Goal: Check status: Check status

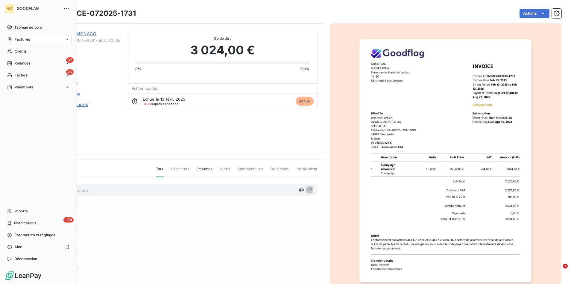
click at [30, 40] on span "Factures" at bounding box center [22, 39] width 15 height 5
click at [29, 38] on span "Factures" at bounding box center [22, 39] width 15 height 5
click at [29, 54] on span "Factures" at bounding box center [21, 51] width 15 height 5
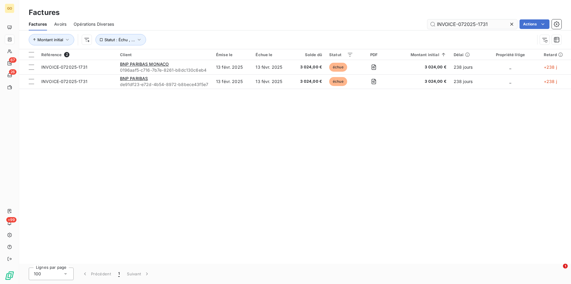
click at [484, 22] on input "INVOICE-072025-1731" at bounding box center [472, 24] width 90 height 10
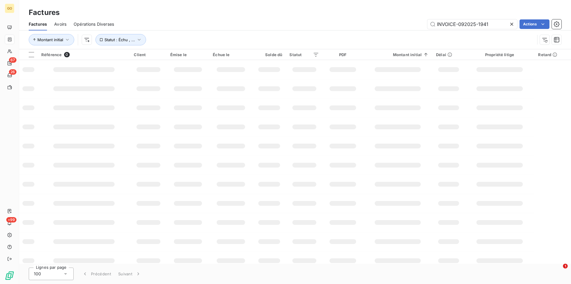
type input "INVOICE-092025-1941"
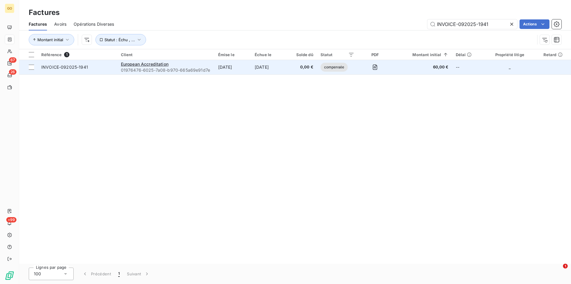
click at [98, 70] on span "INVOICE-092025-1941" at bounding box center [77, 67] width 72 height 6
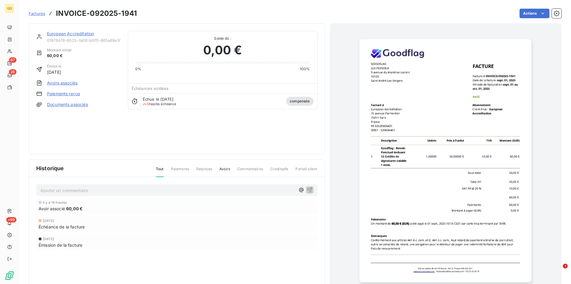
click at [182, 166] on div "Historique Tout Paiements Relances Avoirs Commentaires Creditsafe Portail client" at bounding box center [176, 169] width 295 height 18
click at [181, 167] on span "Paiements" at bounding box center [180, 172] width 18 height 10
click at [225, 171] on span "Avoirs" at bounding box center [224, 172] width 11 height 10
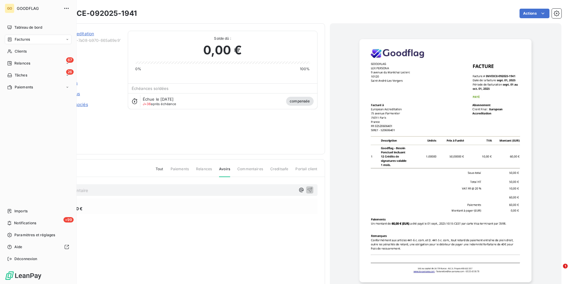
click at [30, 39] on div "Factures" at bounding box center [38, 40] width 67 height 10
click at [33, 41] on div "Factures" at bounding box center [38, 40] width 67 height 10
click at [30, 55] on div "Factures" at bounding box center [42, 52] width 60 height 10
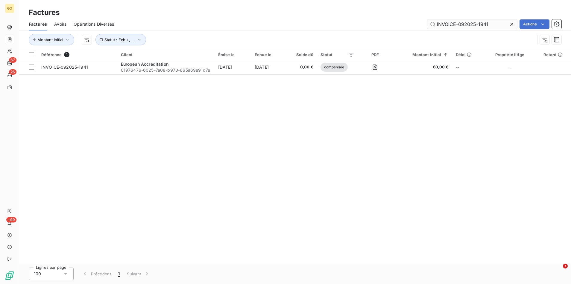
click at [470, 22] on input "INVOICE-092025-1941" at bounding box center [472, 24] width 90 height 10
type input "INVOICE-072025-1787"
